Goal: Information Seeking & Learning: Learn about a topic

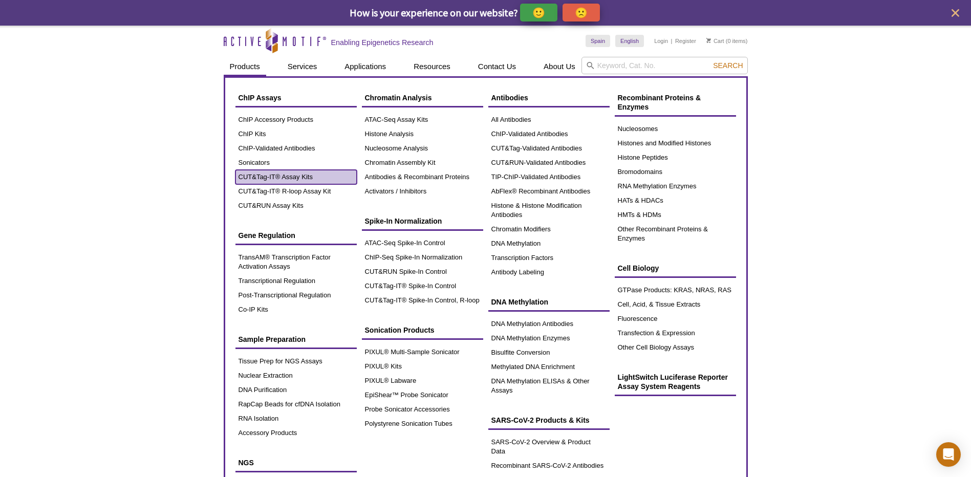
click at [291, 177] on link "CUT&Tag-IT® Assay Kits" at bounding box center [295, 177] width 121 height 14
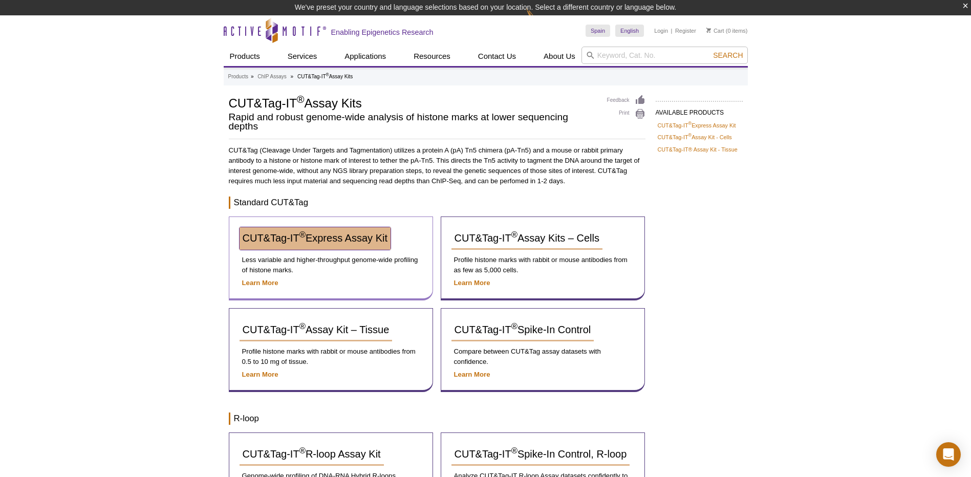
click at [326, 241] on span "CUT&Tag-IT ® Express Assay Kit" at bounding box center [315, 237] width 145 height 11
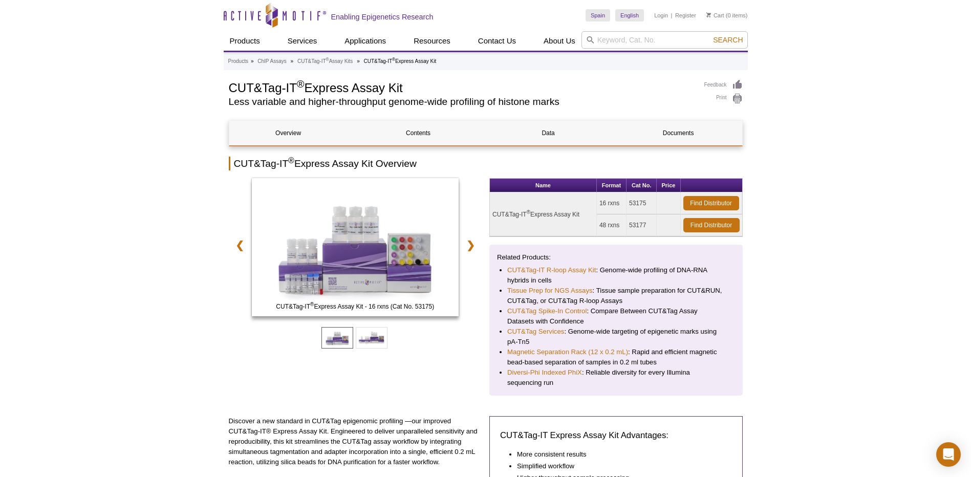
drag, startPoint x: 493, startPoint y: 214, endPoint x: 581, endPoint y: 216, distance: 88.0
click at [581, 216] on td "CUT&Tag-IT ® Express Assay Kit" at bounding box center [543, 214] width 107 height 44
copy td "CUT&Tag-IT ® Express Assay Kit"
click at [599, 227] on td "48 rxns" at bounding box center [612, 225] width 30 height 22
drag, startPoint x: 600, startPoint y: 225, endPoint x: 649, endPoint y: 222, distance: 49.2
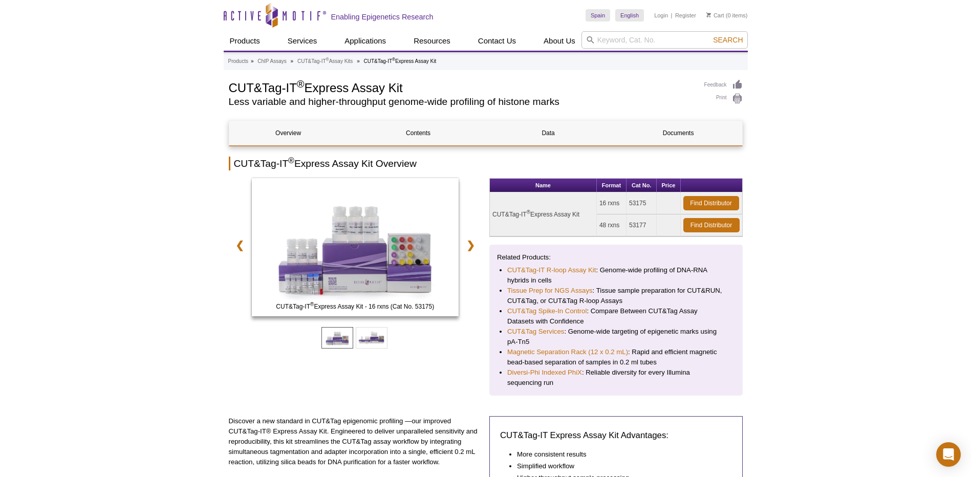
click at [649, 222] on tr "48 rxns 53177 Find Distributor" at bounding box center [616, 225] width 252 height 22
copy tr "48 rxns 53177"
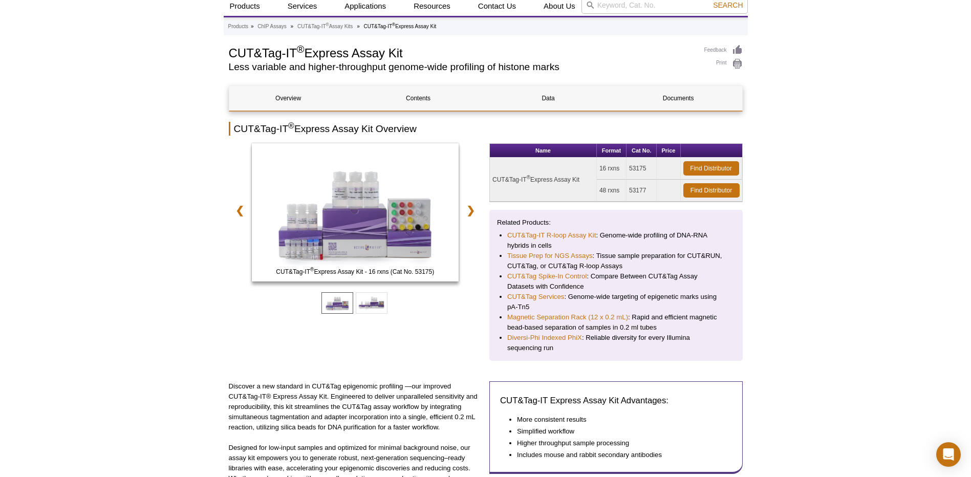
scroll to position [51, 0]
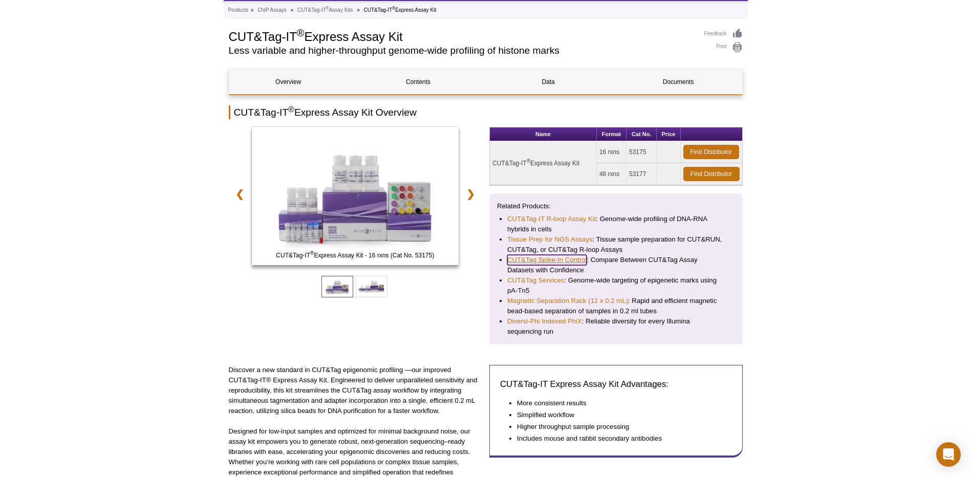
click at [551, 259] on link "CUT&Tag Spike-In Control" at bounding box center [546, 260] width 79 height 10
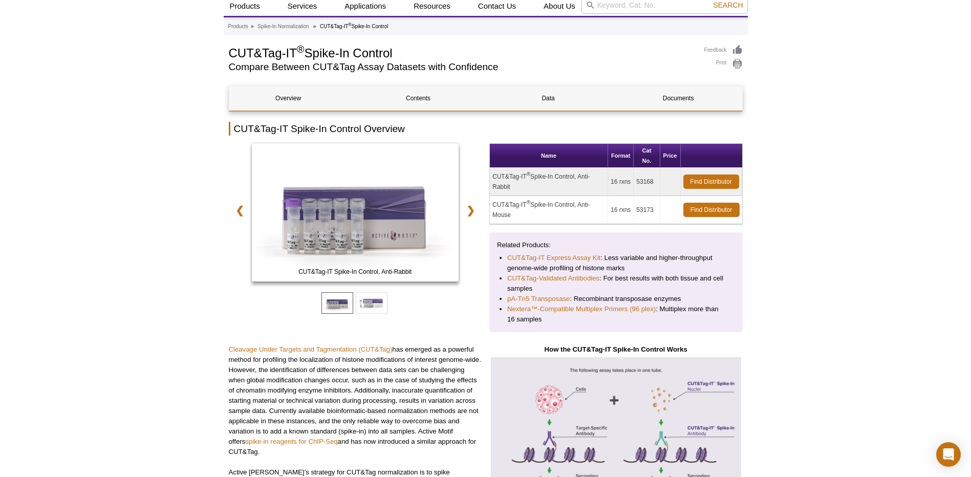
scroll to position [51, 0]
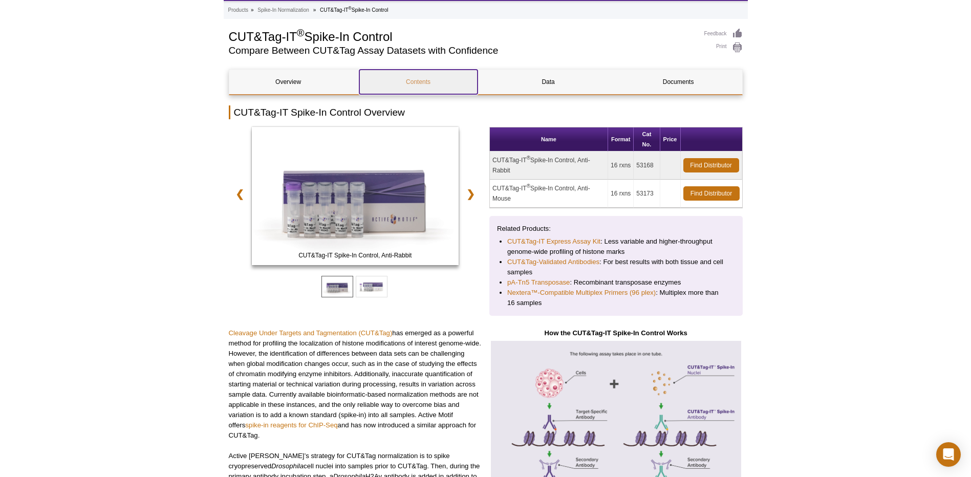
click at [424, 81] on link "Contents" at bounding box center [418, 82] width 118 height 25
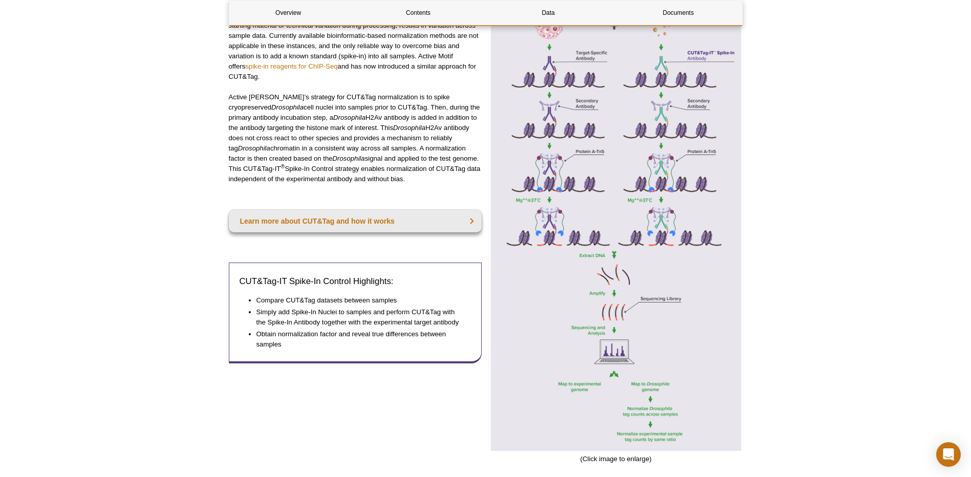
scroll to position [665, 0]
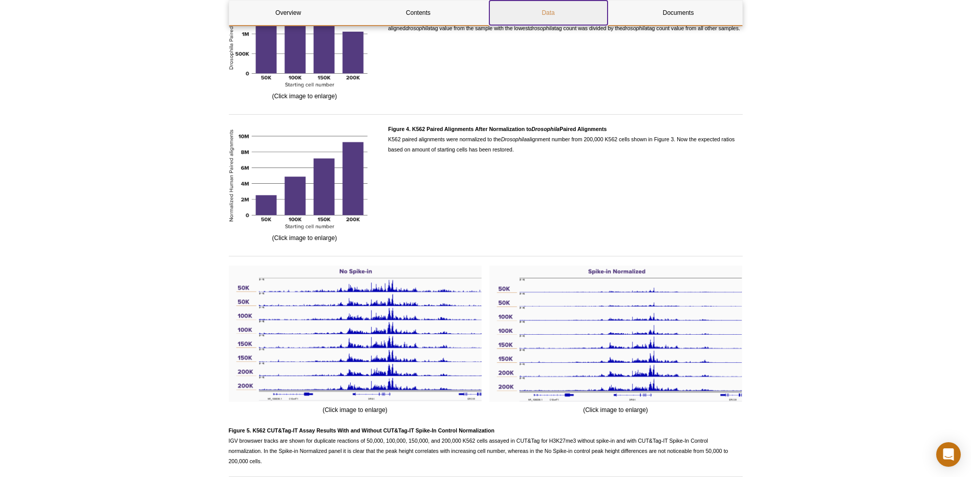
click at [550, 10] on link "Data" at bounding box center [548, 13] width 118 height 25
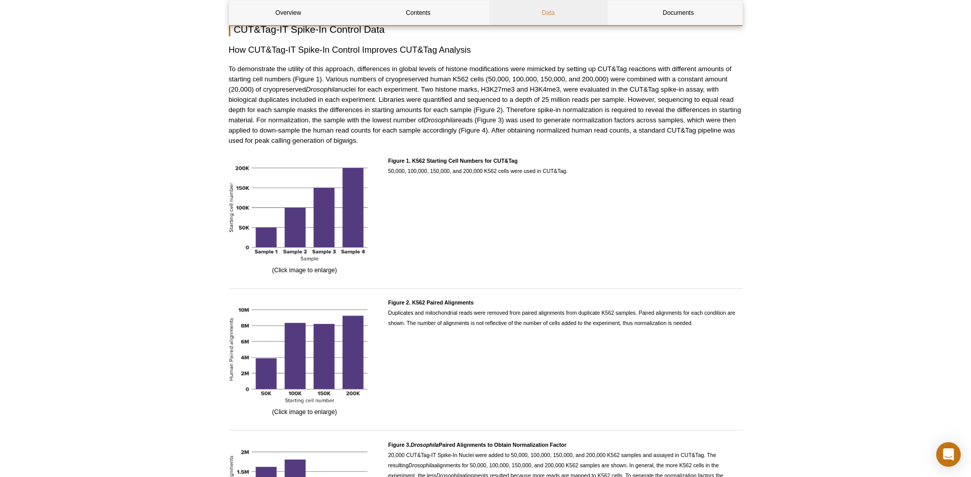
scroll to position [965, 0]
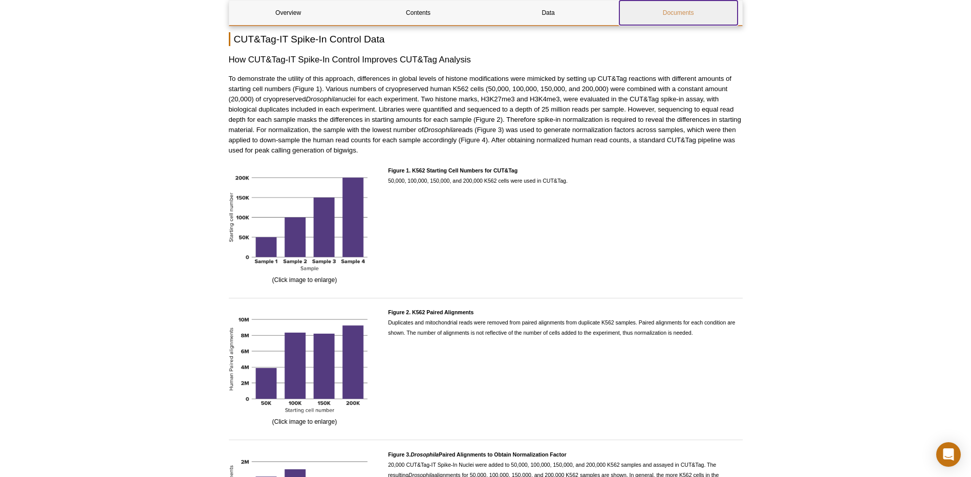
click at [696, 15] on link "Documents" at bounding box center [678, 13] width 118 height 25
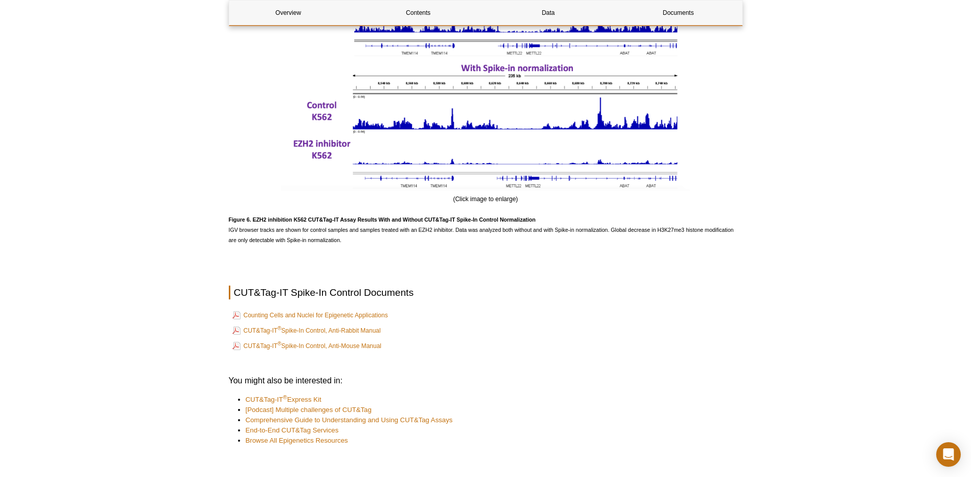
scroll to position [2039, 0]
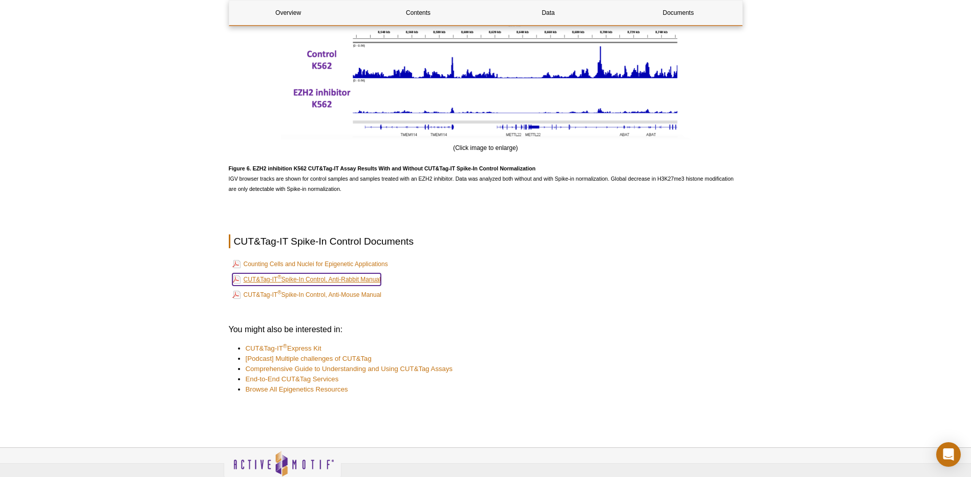
click at [361, 278] on link "CUT&Tag-IT ® Spike-In Control, Anti-Rabbit Manual" at bounding box center [306, 279] width 148 height 12
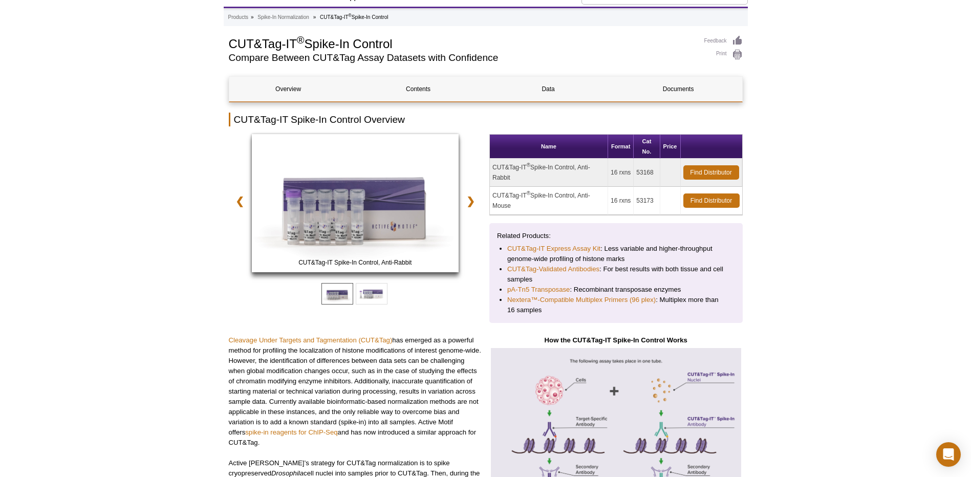
scroll to position [0, 0]
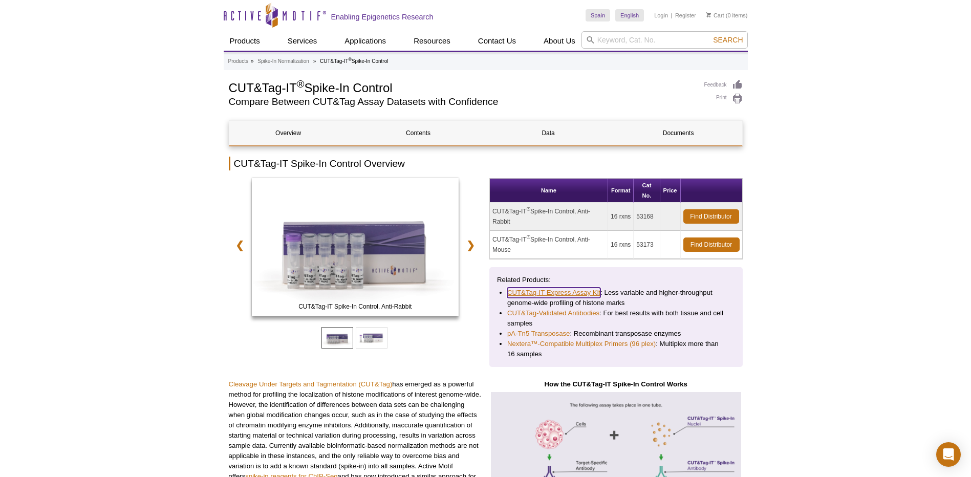
click at [582, 290] on link "CUT&Tag-IT Express Assay Kit" at bounding box center [553, 293] width 93 height 10
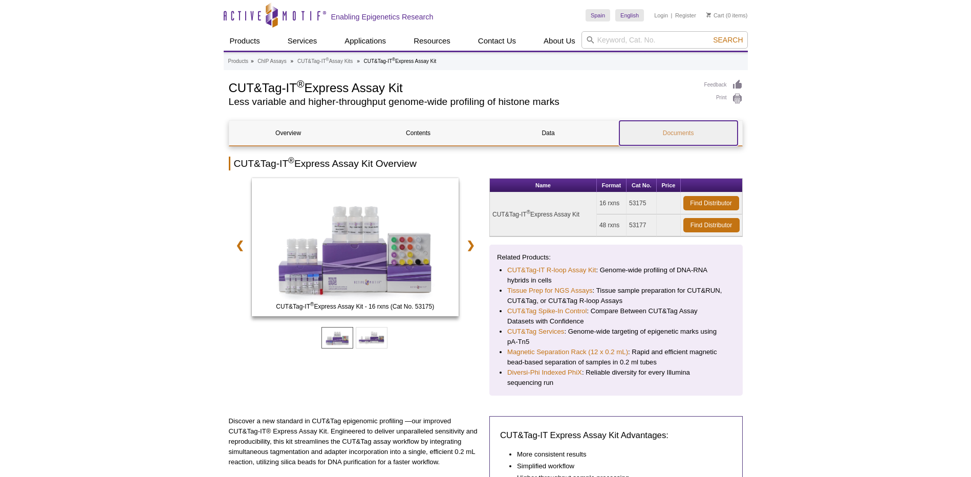
click at [677, 132] on link "Documents" at bounding box center [678, 133] width 118 height 25
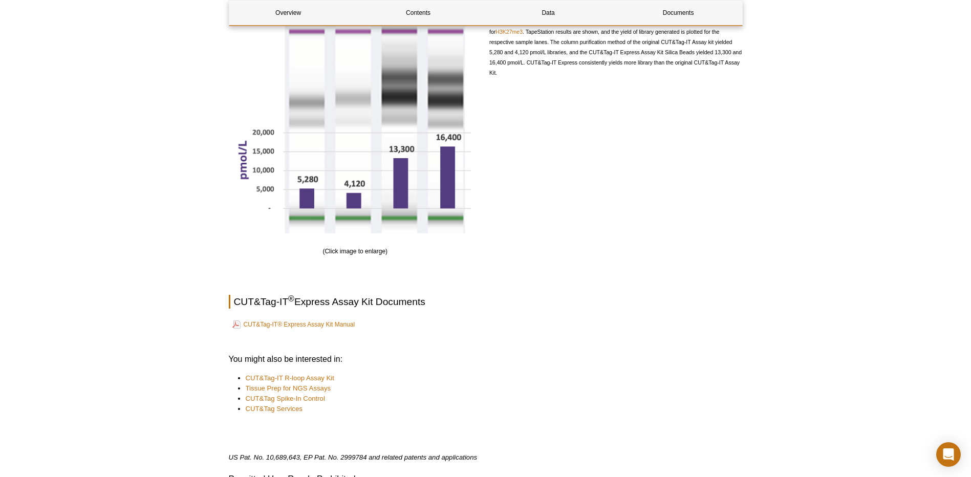
scroll to position [1287, 0]
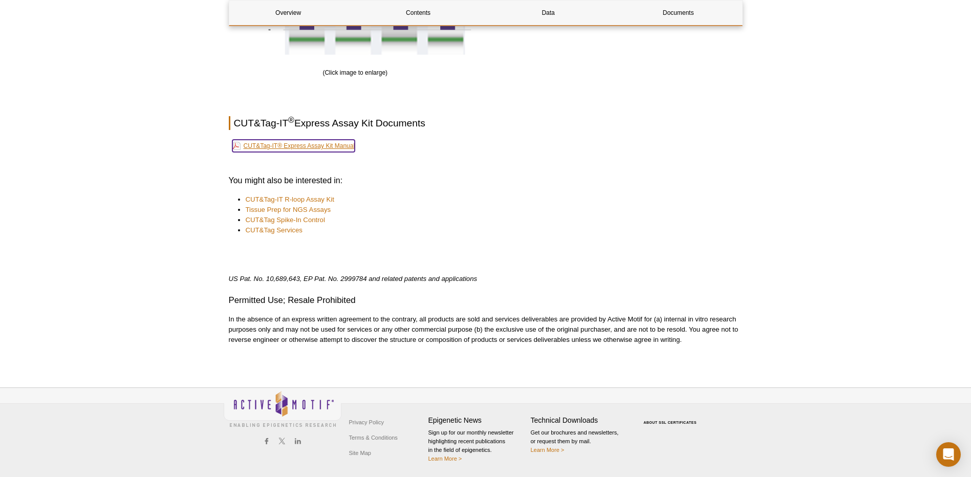
click at [337, 144] on link "CUT&Tag-IT® Express Assay Kit Manual" at bounding box center [293, 146] width 123 height 12
